Goal: Communication & Community: Participate in discussion

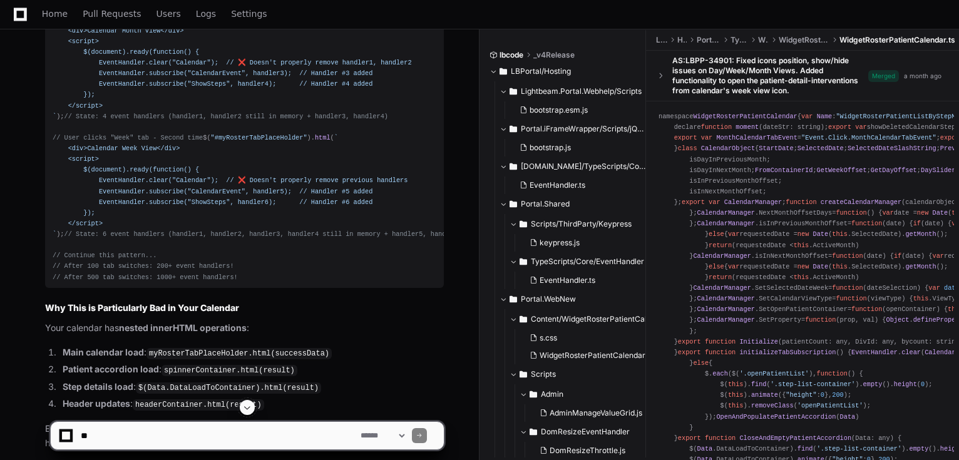
scroll to position [5757, 0]
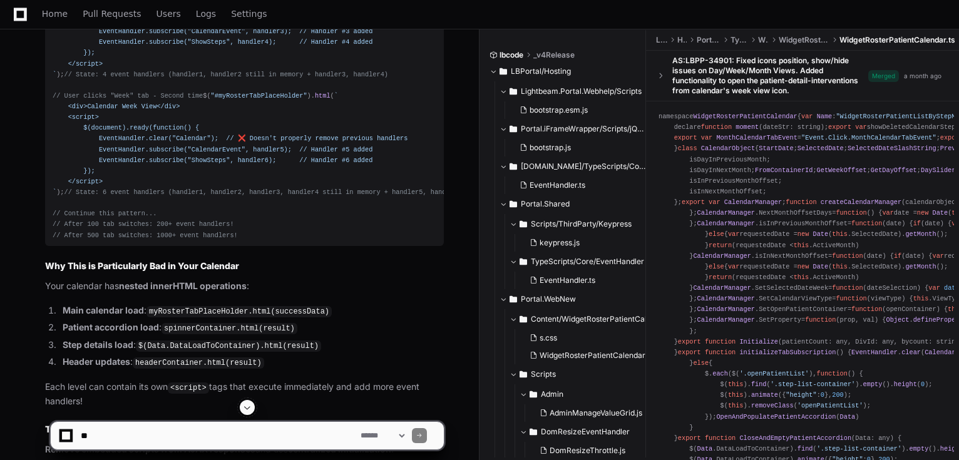
click at [248, 406] on span at bounding box center [247, 407] width 10 height 10
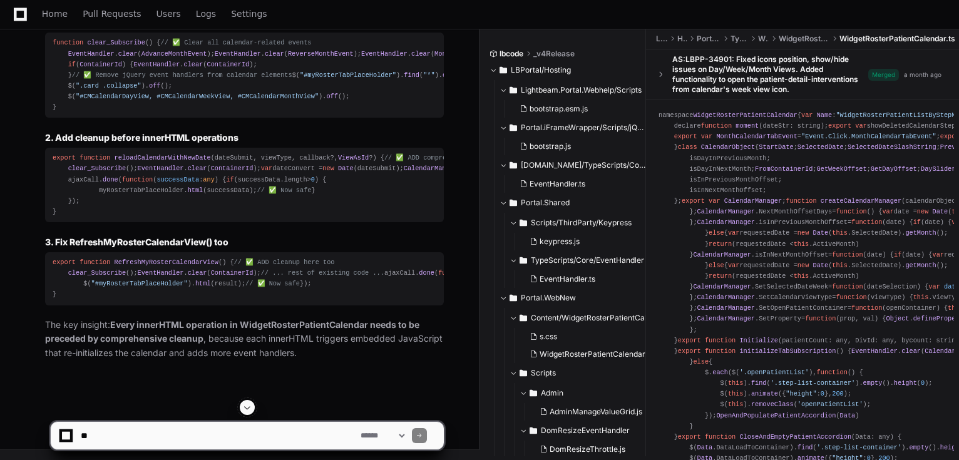
scroll to position [11369, 0]
click at [173, 266] on span "RefreshMyRosterCalendarView" at bounding box center [167, 262] width 104 height 8
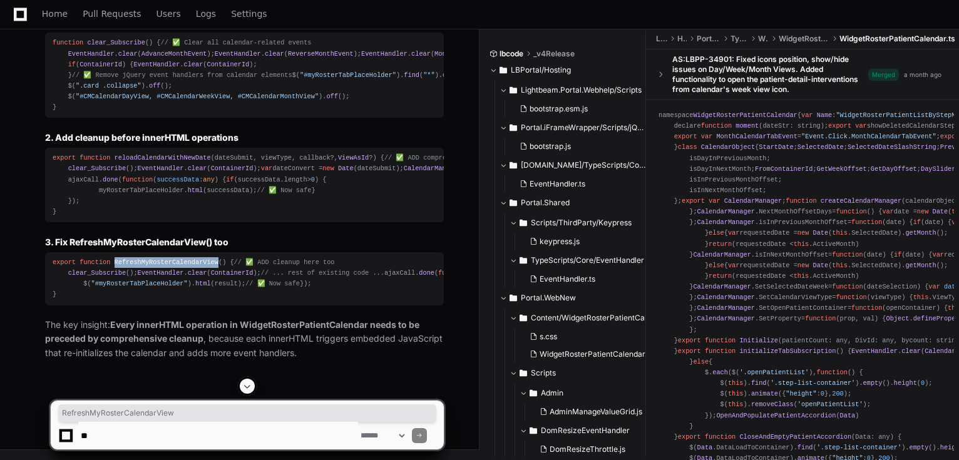
scroll to position [11469, 0]
click at [188, 258] on span "RefreshMyRosterCalendarView" at bounding box center [167, 262] width 104 height 8
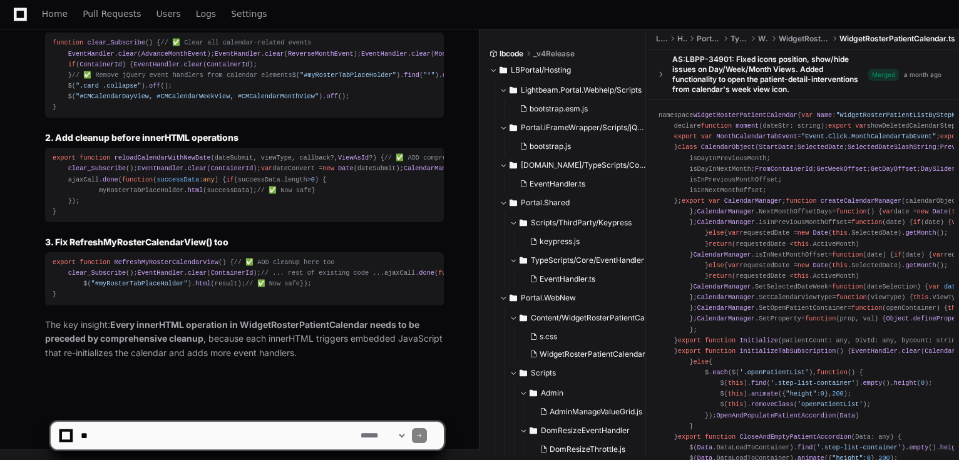
click at [128, 236] on h3 "3. Fix RefreshMyRosterCalendarView() too" at bounding box center [244, 242] width 399 height 13
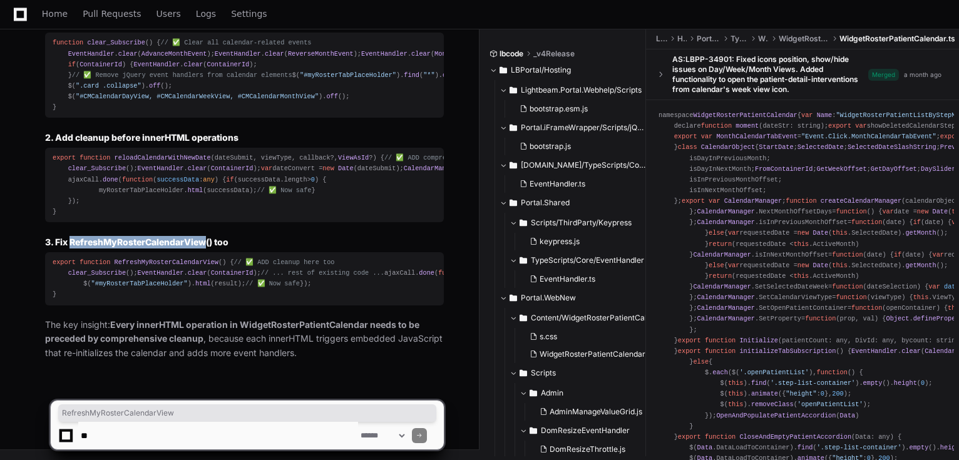
click at [194, 431] on textarea at bounding box center [218, 436] width 280 height 28
type textarea "*"
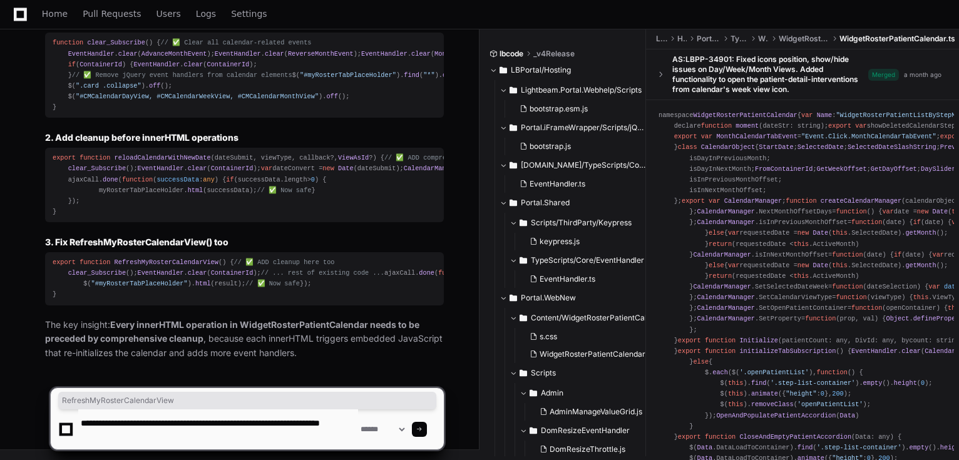
drag, startPoint x: 149, startPoint y: 441, endPoint x: 81, endPoint y: 432, distance: 68.7
click at [81, 432] on textarea at bounding box center [218, 429] width 280 height 40
paste textarea "**********"
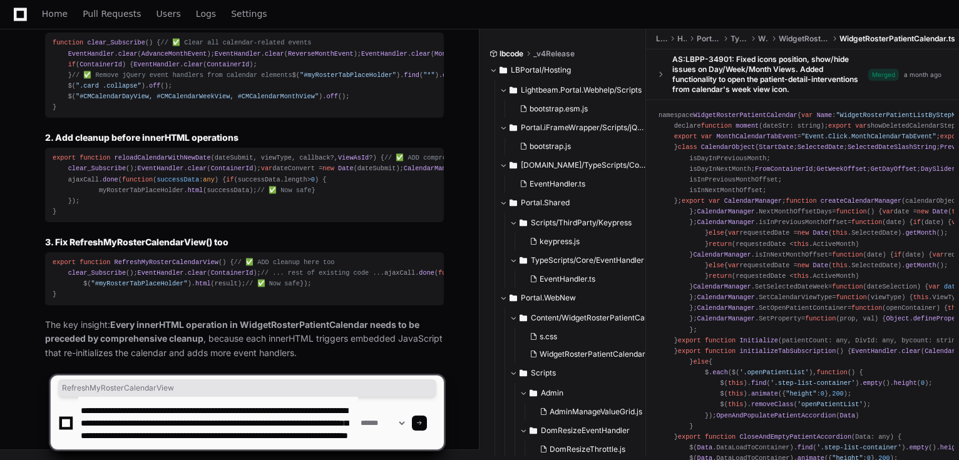
scroll to position [16, 0]
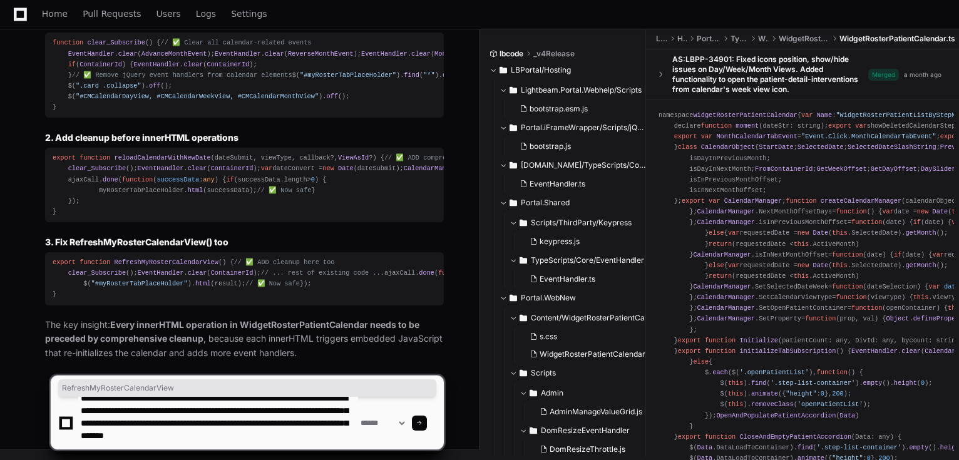
type textarea "**********"
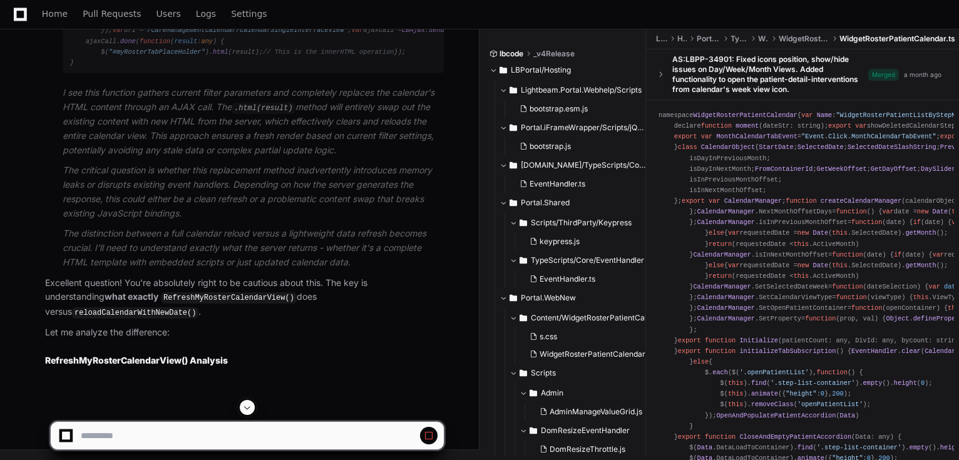
scroll to position [12434, 0]
click at [217, 364] on strong "RefreshMyRosterCalendarView() Analysis" at bounding box center [136, 360] width 183 height 11
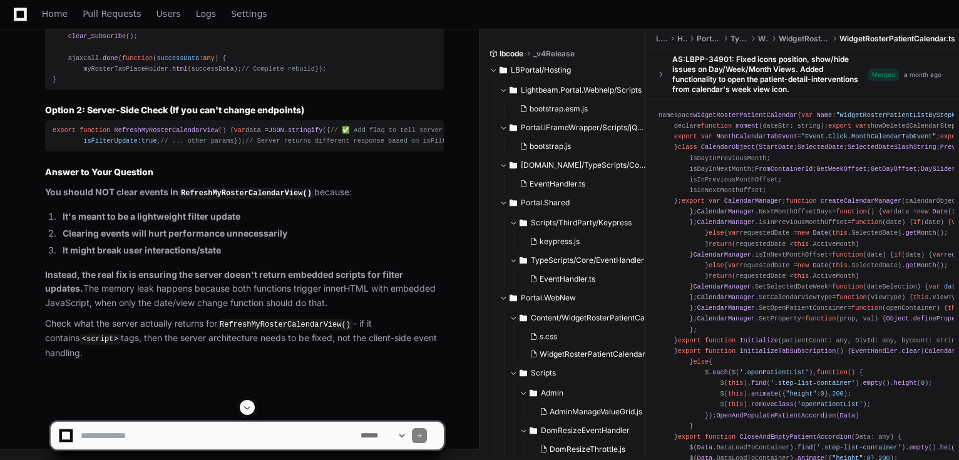
scroll to position [12934, 0]
